Goal: Task Accomplishment & Management: Use online tool/utility

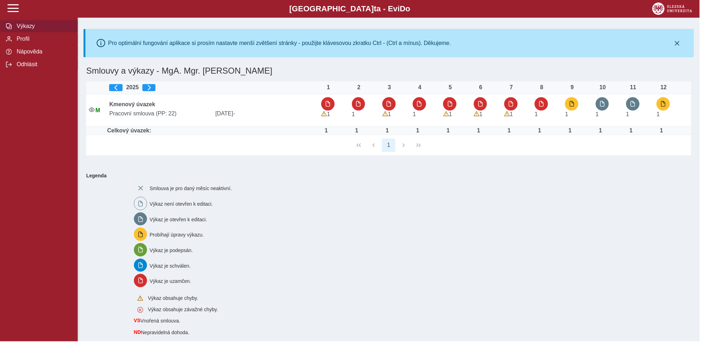
click at [574, 105] on span "button" at bounding box center [573, 104] width 6 height 6
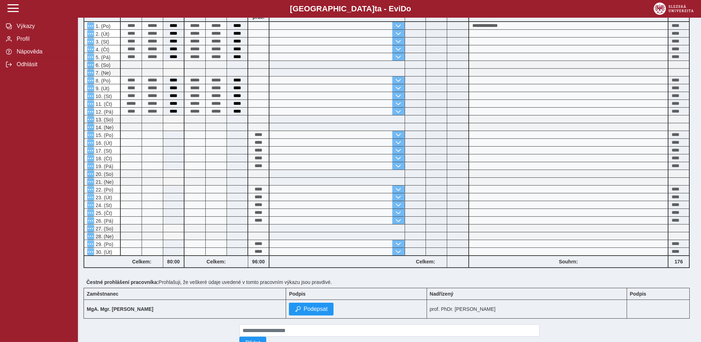
scroll to position [215, 0]
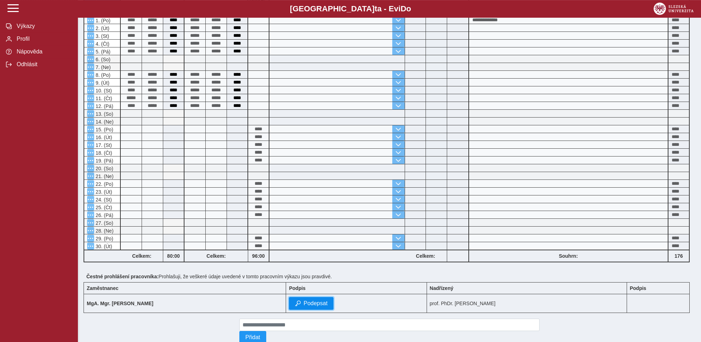
click at [308, 303] on span "Podepsat" at bounding box center [315, 303] width 24 height 6
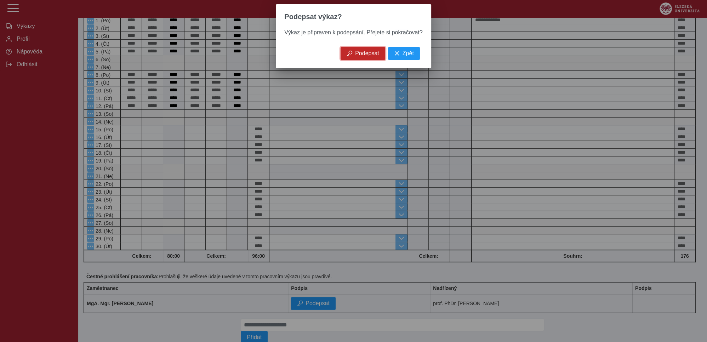
click at [362, 57] on span "Podepsat" at bounding box center [367, 53] width 24 height 6
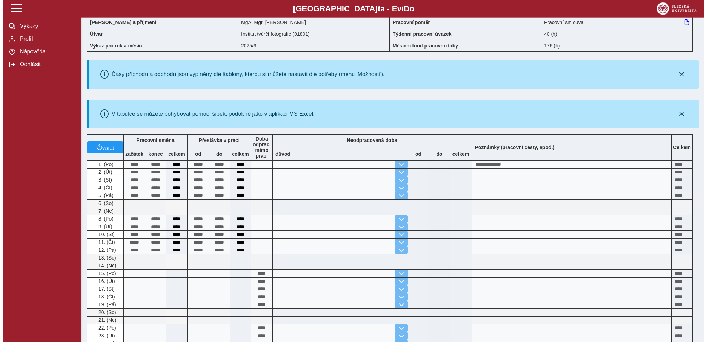
scroll to position [0, 0]
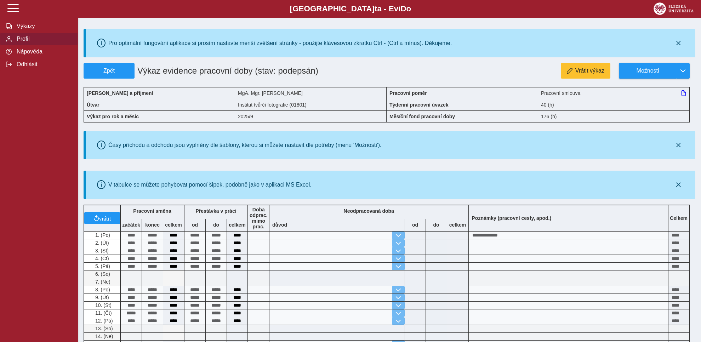
click at [23, 42] on span "Profil" at bounding box center [43, 39] width 57 height 6
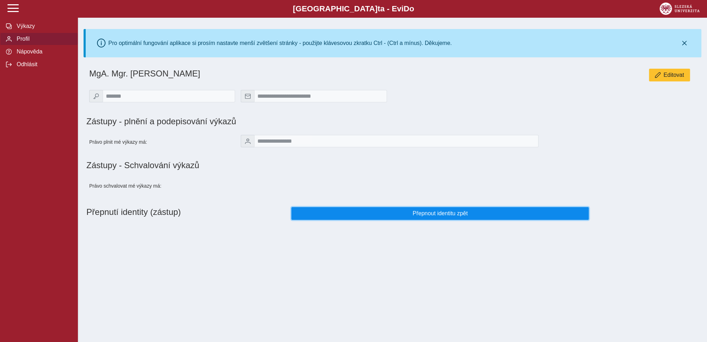
click at [435, 217] on span "Přepnout identitu zpět" at bounding box center [440, 213] width 286 height 6
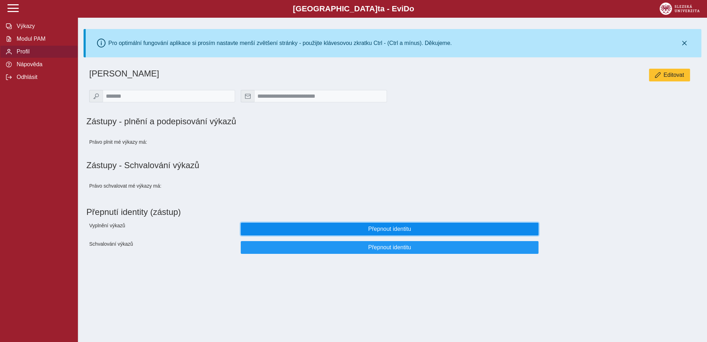
click at [381, 231] on span "Přepnout identitu" at bounding box center [390, 229] width 286 height 6
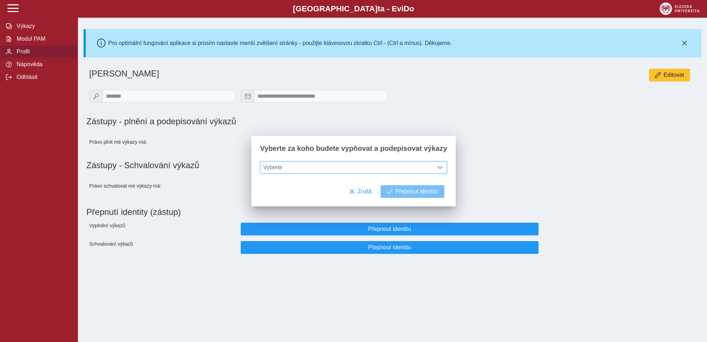
click at [437, 168] on span at bounding box center [440, 168] width 6 height 6
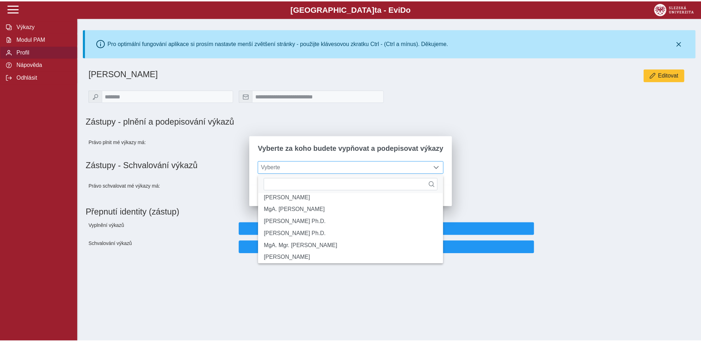
scroll to position [108, 0]
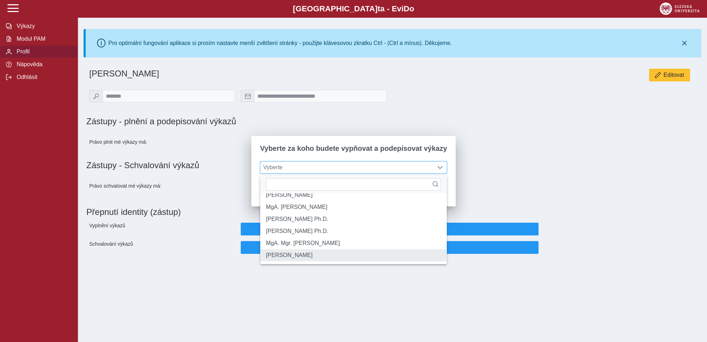
click at [323, 256] on li "[PERSON_NAME]" at bounding box center [353, 255] width 186 height 12
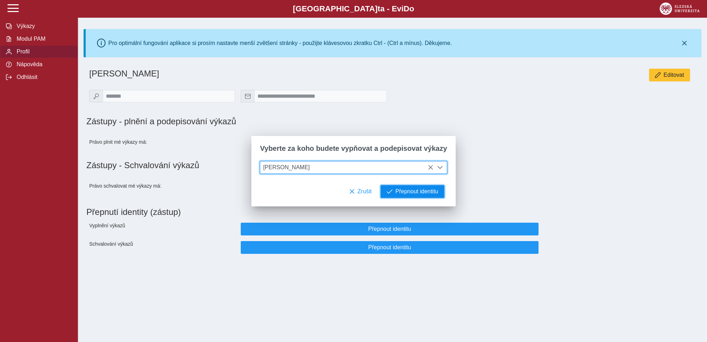
click at [410, 193] on span "Přepnout identitu" at bounding box center [416, 191] width 43 height 6
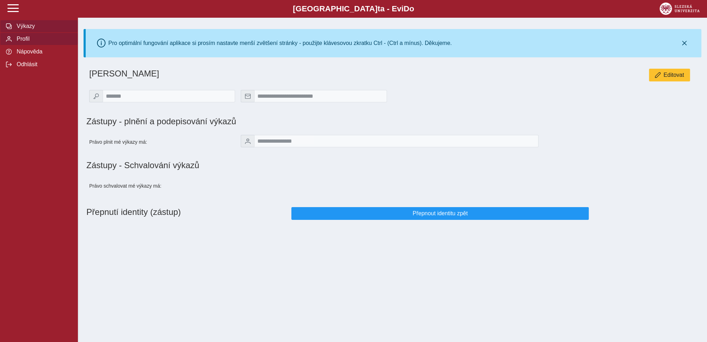
click at [17, 29] on span "Výkazy" at bounding box center [43, 26] width 57 height 6
